Goal: Task Accomplishment & Management: Use online tool/utility

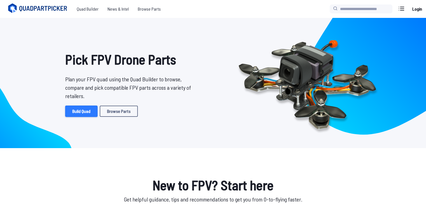
click at [81, 111] on link "Build Quad" at bounding box center [81, 111] width 32 height 11
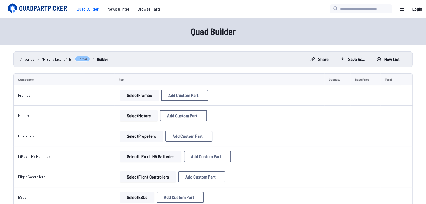
click at [146, 93] on button "Select Frames" at bounding box center [139, 95] width 39 height 11
click at [138, 95] on button "Select Frames" at bounding box center [139, 95] width 39 height 11
click at [143, 95] on button "Select Frames" at bounding box center [139, 95] width 39 height 11
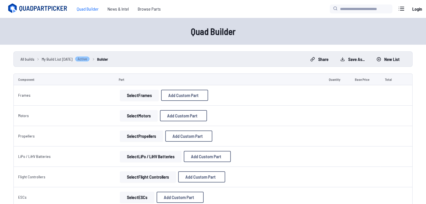
click at [143, 95] on button "Select Frames" at bounding box center [139, 95] width 39 height 11
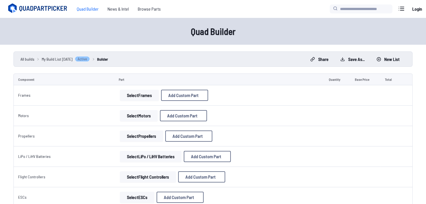
click at [143, 95] on button "Select Frames" at bounding box center [139, 95] width 39 height 11
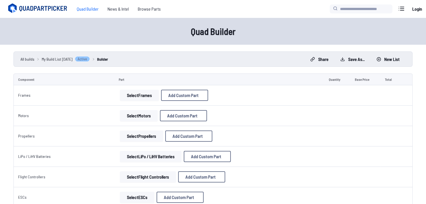
click at [143, 95] on button "Select Frames" at bounding box center [139, 95] width 39 height 11
click at [161, 91] on button "Add Custom Part" at bounding box center [184, 95] width 47 height 11
select select "**********"
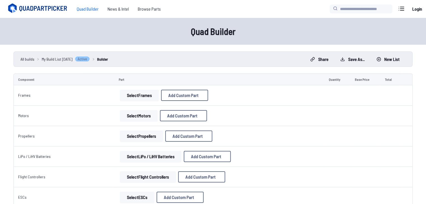
click at [157, 35] on h1 "Quad Builder" at bounding box center [213, 31] width 358 height 13
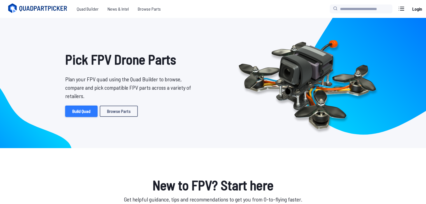
click at [79, 113] on link "Build Quad" at bounding box center [81, 111] width 32 height 11
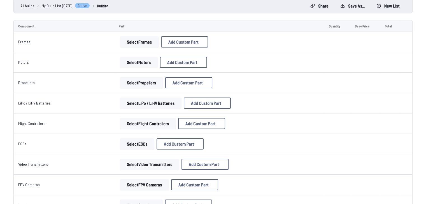
scroll to position [56, 0]
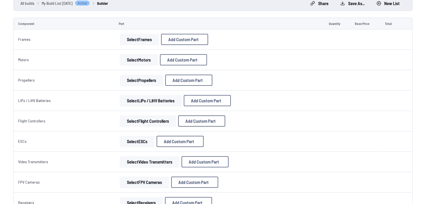
click at [175, 61] on span "Add Custom Part" at bounding box center [182, 60] width 30 height 4
select select "**********"
click at [269, 25] on icon at bounding box center [267, 27] width 5 height 5
click at [138, 57] on button "Select Motors" at bounding box center [139, 59] width 38 height 11
click at [133, 60] on button "Select Motors" at bounding box center [139, 59] width 38 height 11
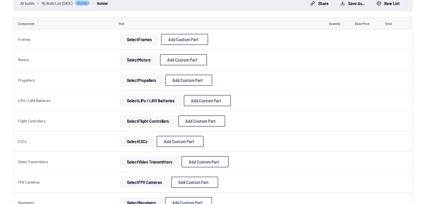
click at [133, 60] on button "Select Motors" at bounding box center [139, 59] width 38 height 11
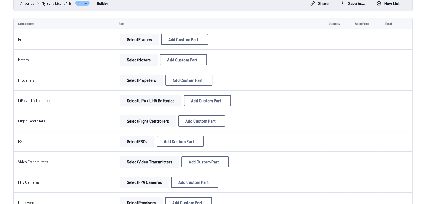
click at [133, 60] on button "Select Motors" at bounding box center [139, 59] width 38 height 11
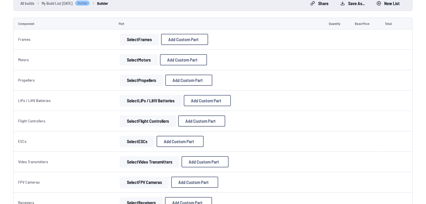
click at [133, 60] on button "Select Motors" at bounding box center [139, 59] width 38 height 11
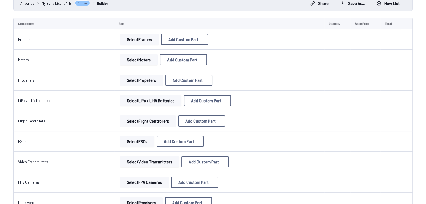
click at [133, 60] on button "Select Motors" at bounding box center [139, 59] width 38 height 11
